Goal: Task Accomplishment & Management: Use online tool/utility

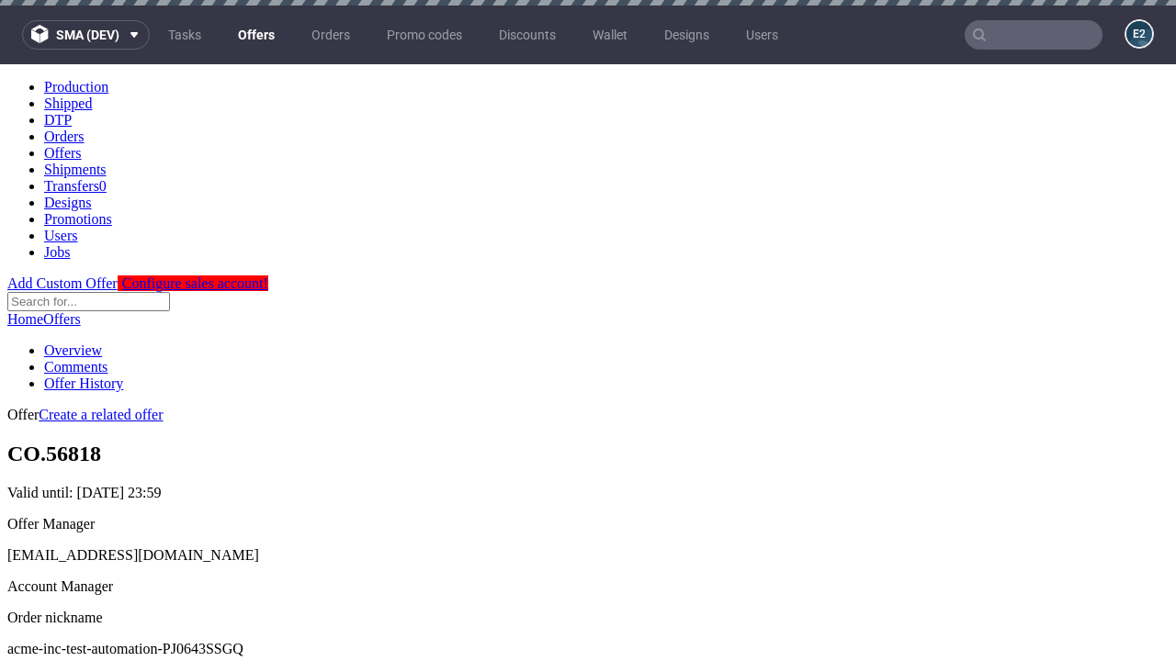
scroll to position [182, 0]
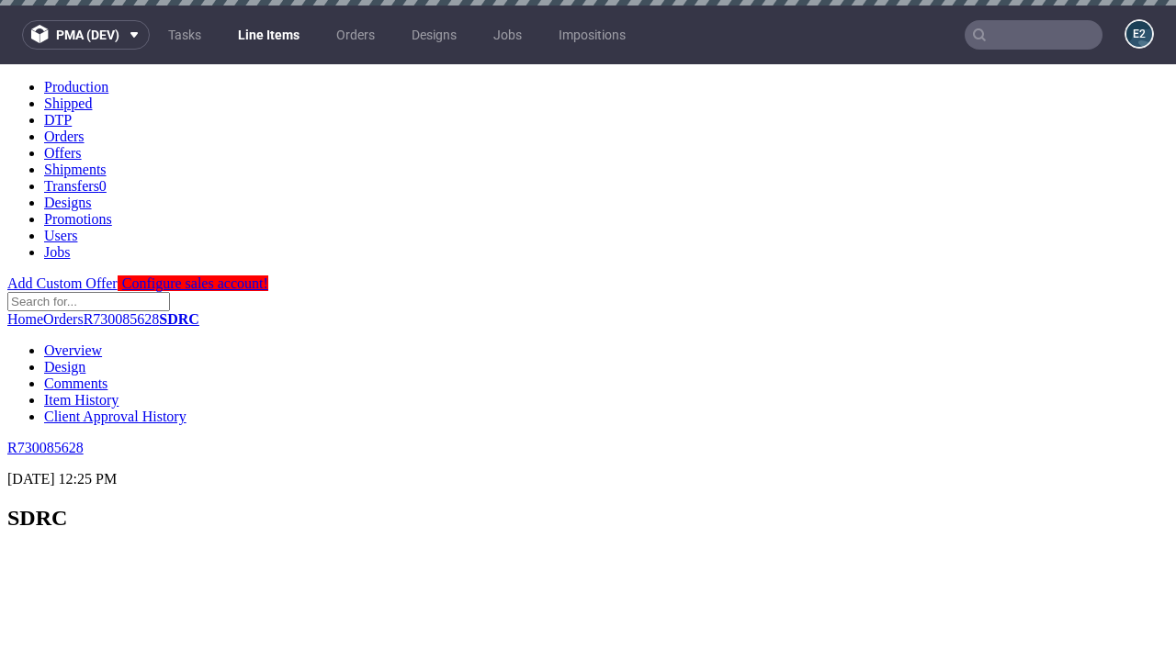
scroll to position [2938, 0]
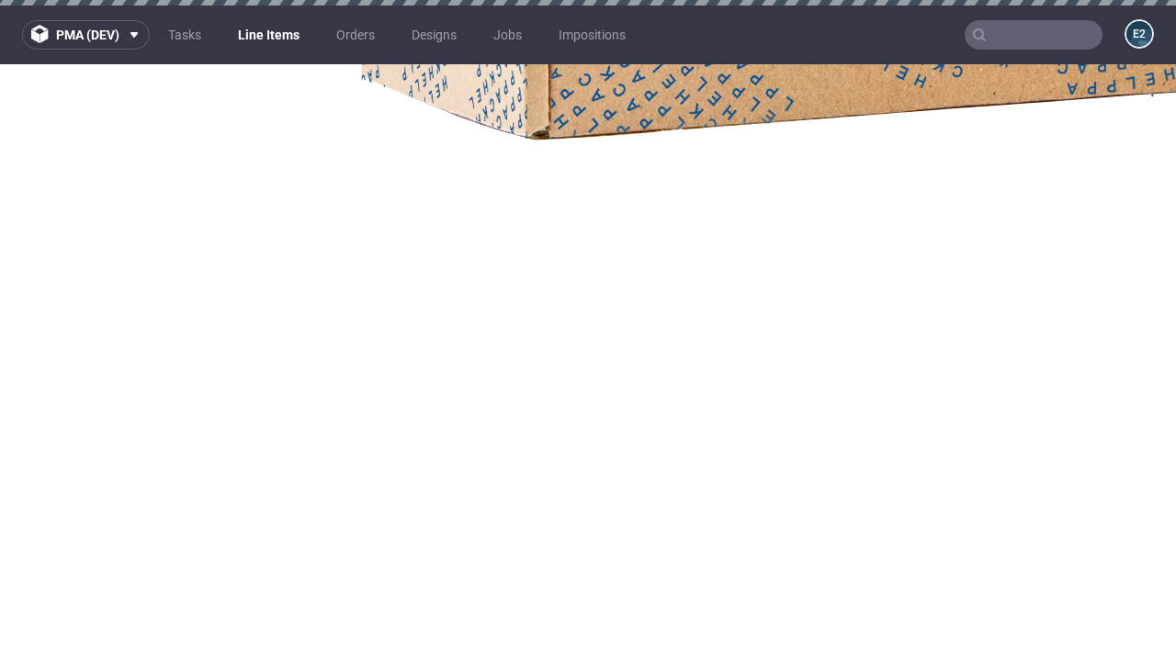
select select "accepted"
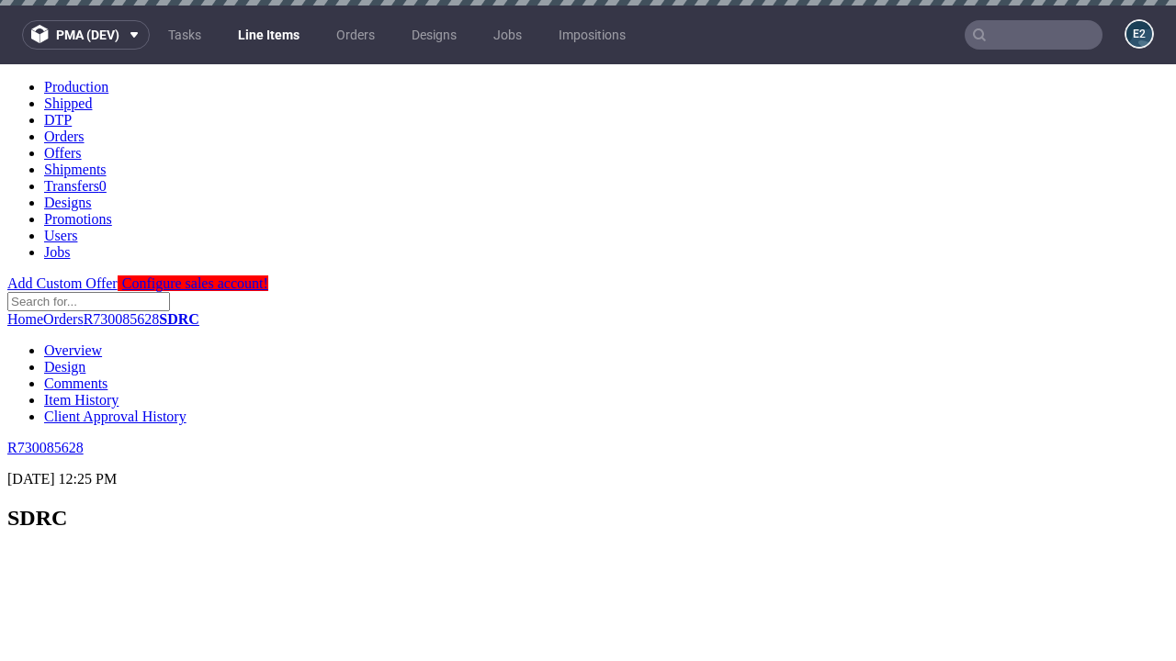
scroll to position [2938, 0]
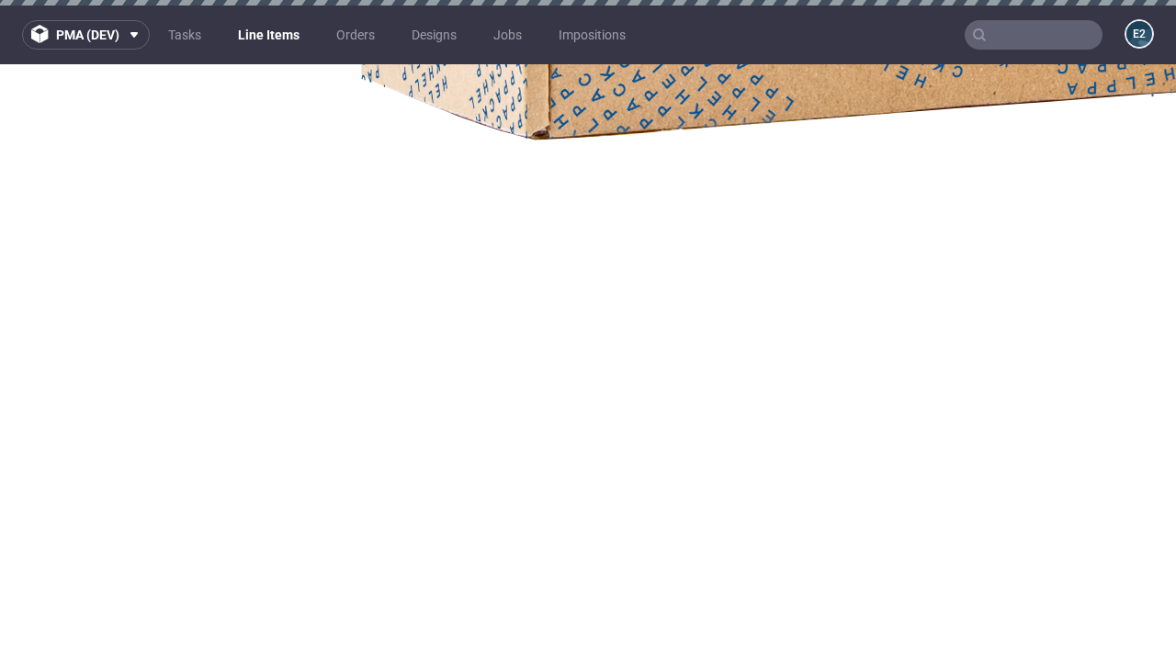
select select "received"
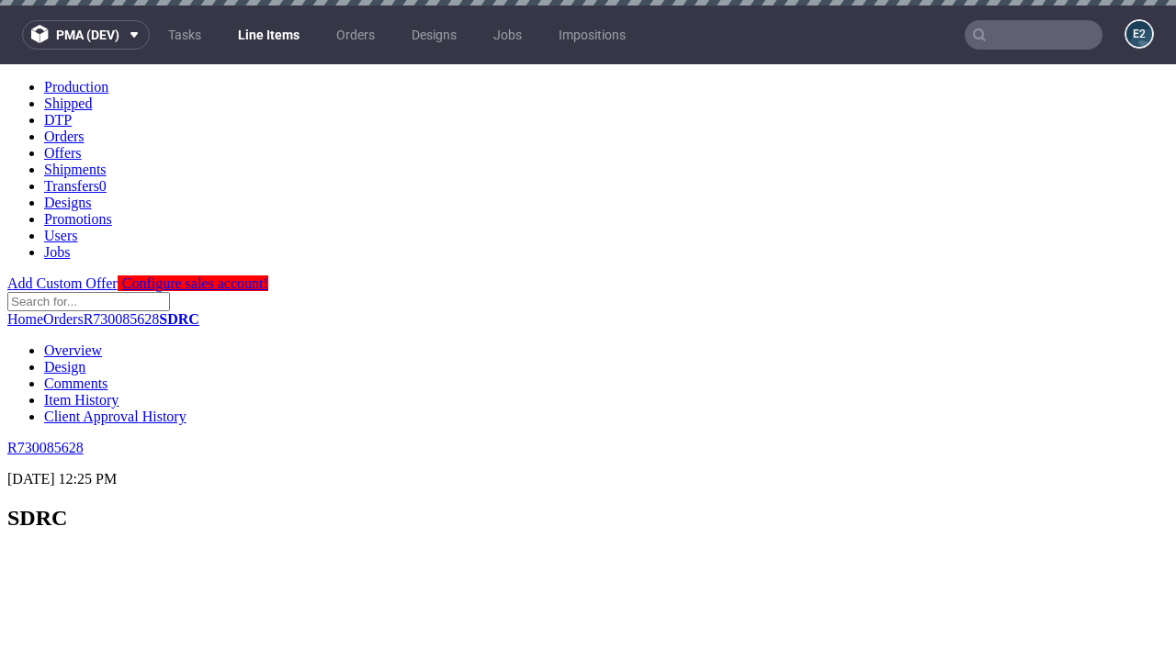
select select "accepted_dtp_issue_reprint"
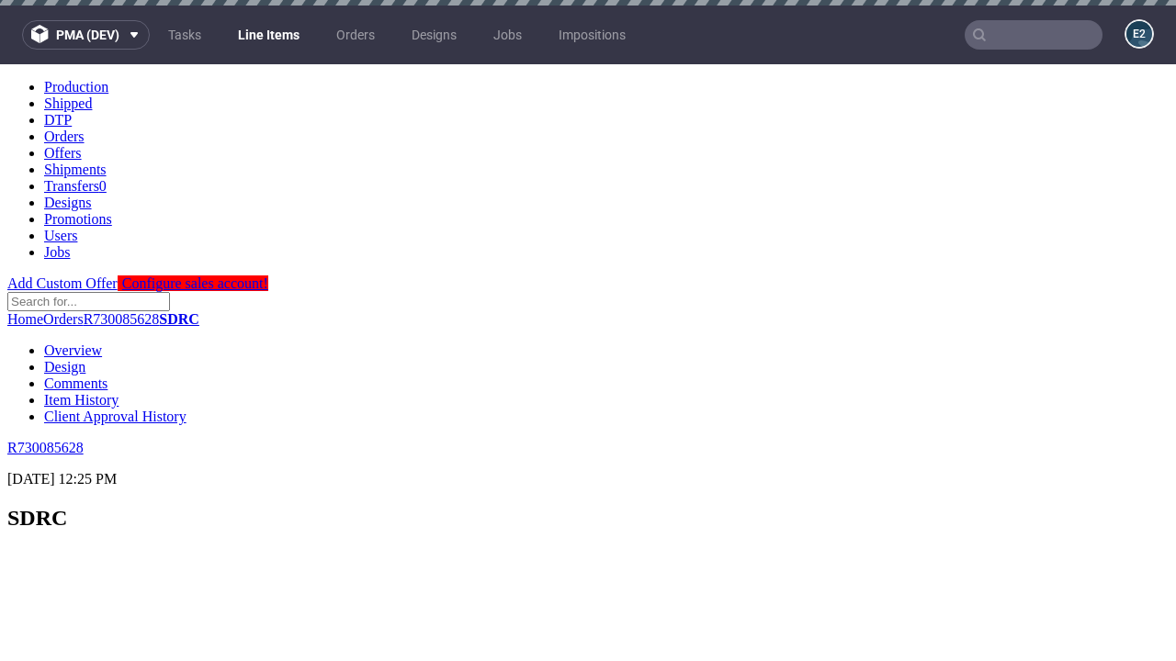
scroll to position [1795, 0]
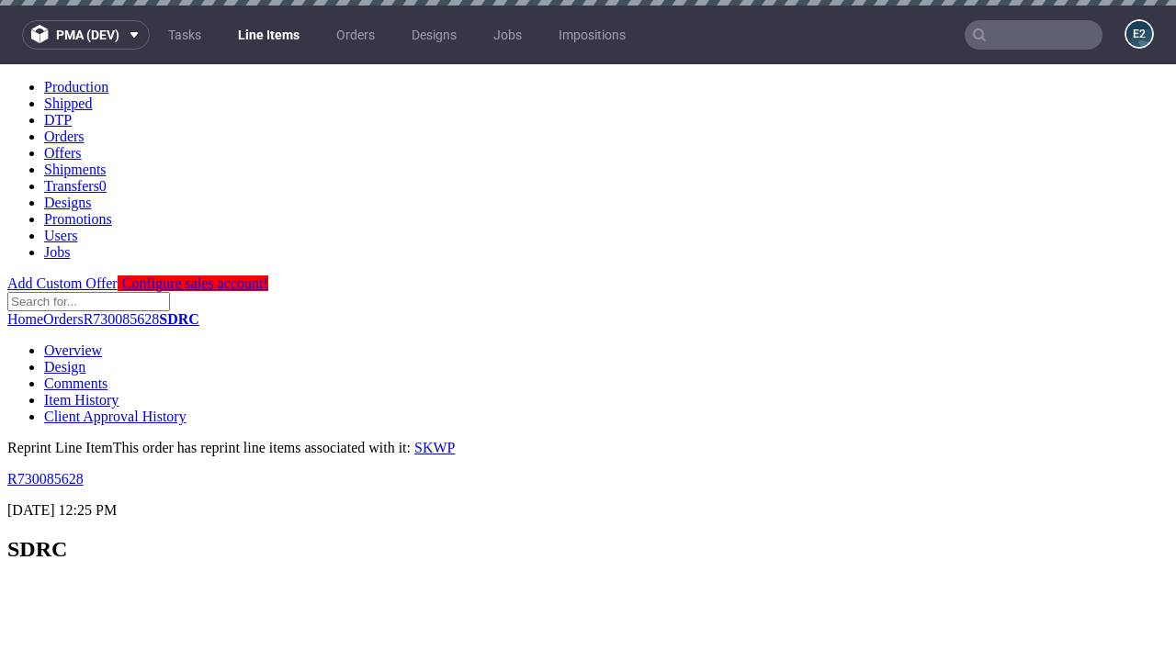
scroll to position [0, 0]
